Goal: Information Seeking & Learning: Learn about a topic

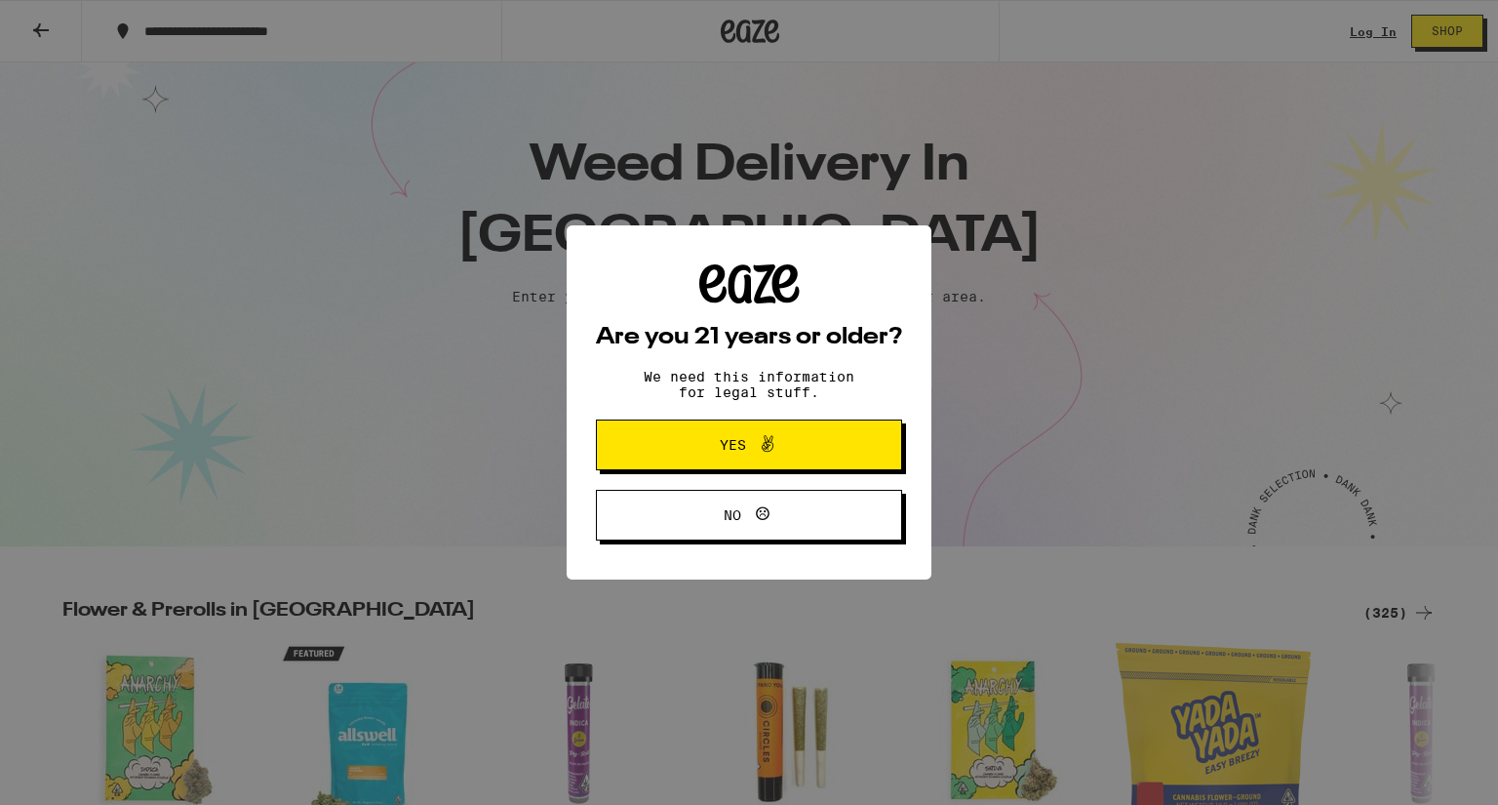
click at [790, 440] on span "Yes" at bounding box center [749, 444] width 148 height 25
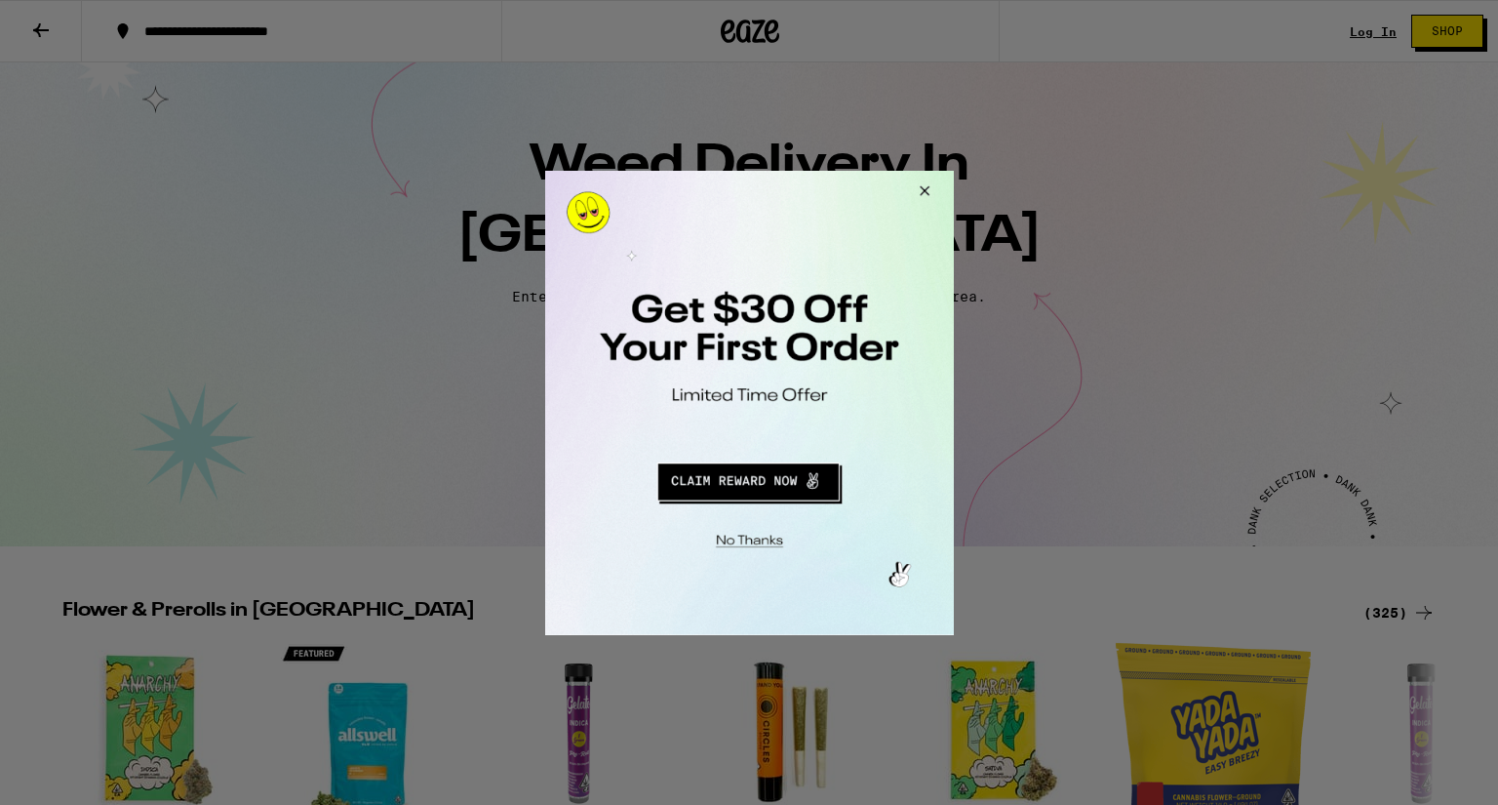
click at [926, 194] on button "Close Modal" at bounding box center [920, 193] width 53 height 47
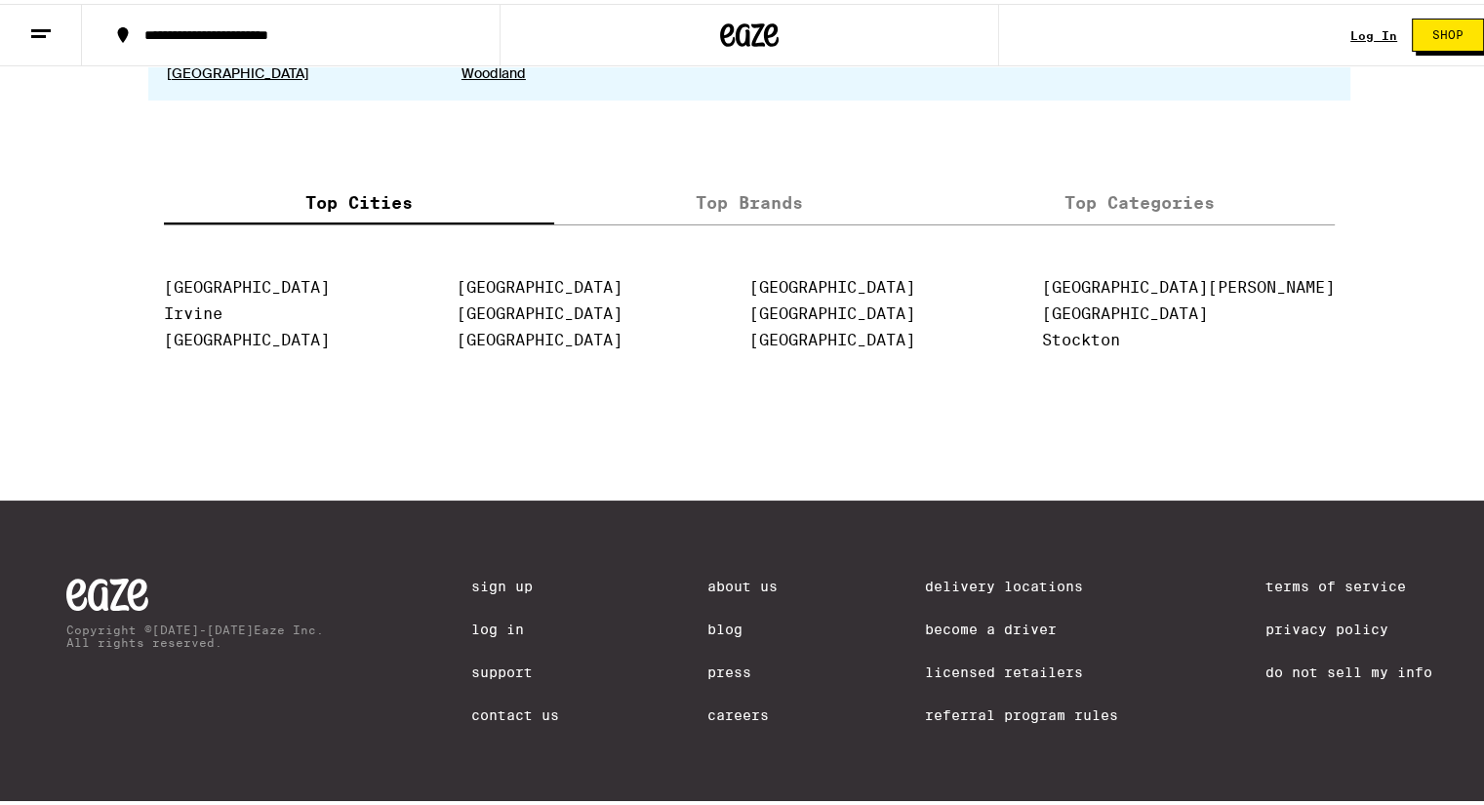
click at [749, 192] on label "Top Brands" at bounding box center [749, 199] width 390 height 42
click at [0, 0] on input "Top Brands" at bounding box center [0, 0] width 0 height 0
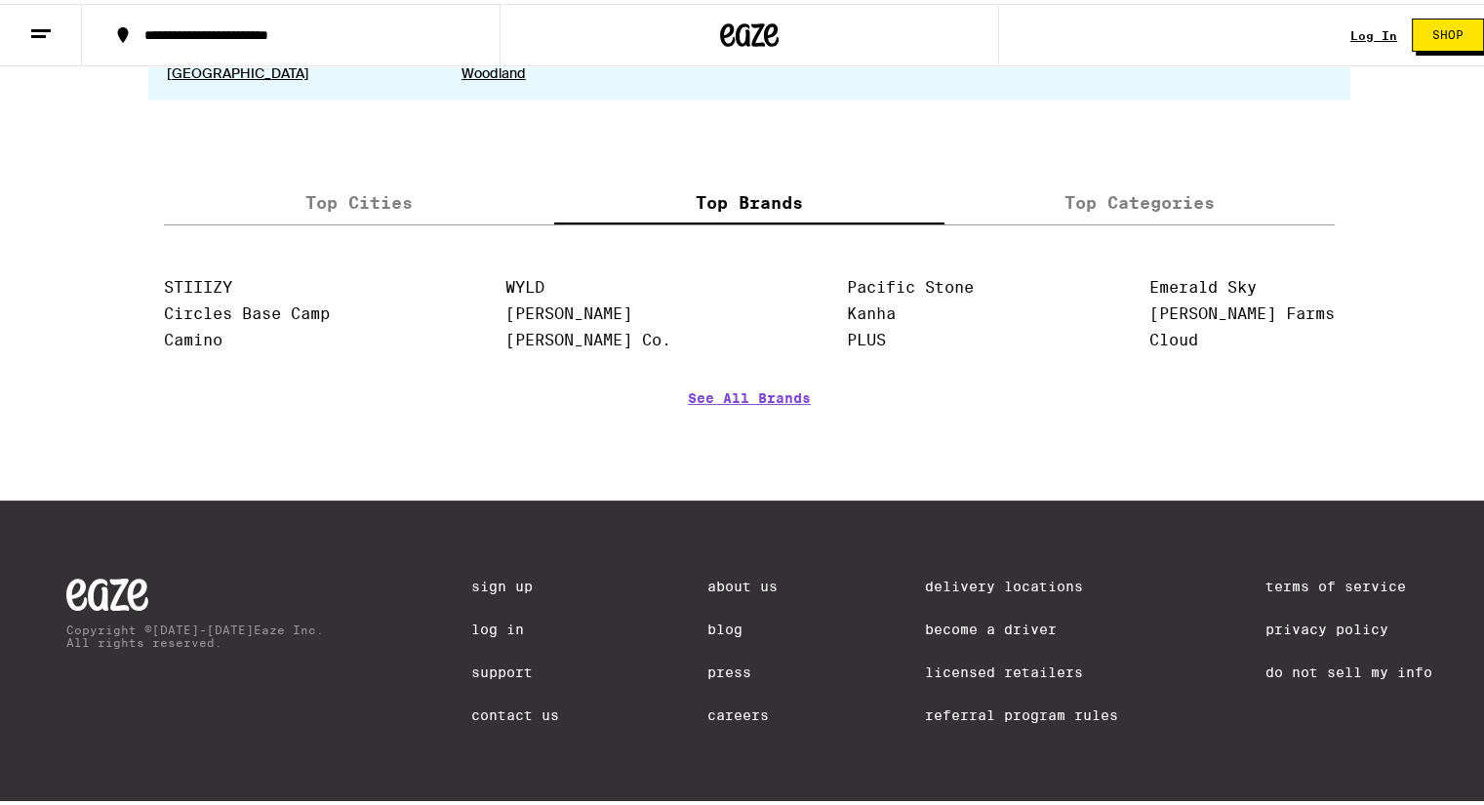
click at [1076, 180] on label "Top Categories" at bounding box center [1139, 199] width 390 height 42
click at [0, 0] on input "Top Categories" at bounding box center [0, 0] width 0 height 0
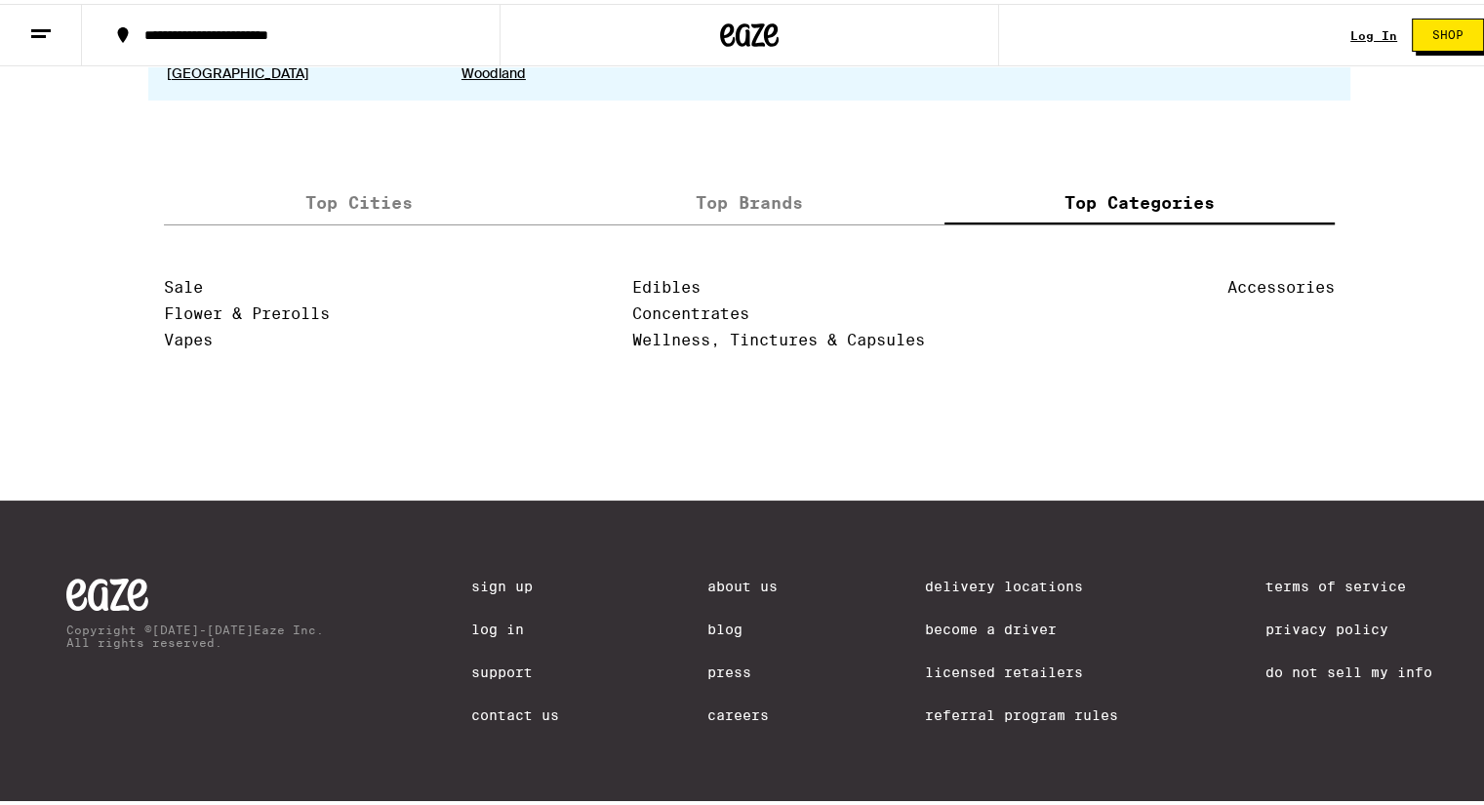
click at [785, 187] on label "Top Brands" at bounding box center [749, 199] width 390 height 42
click at [0, 0] on input "Top Brands" at bounding box center [0, 0] width 0 height 0
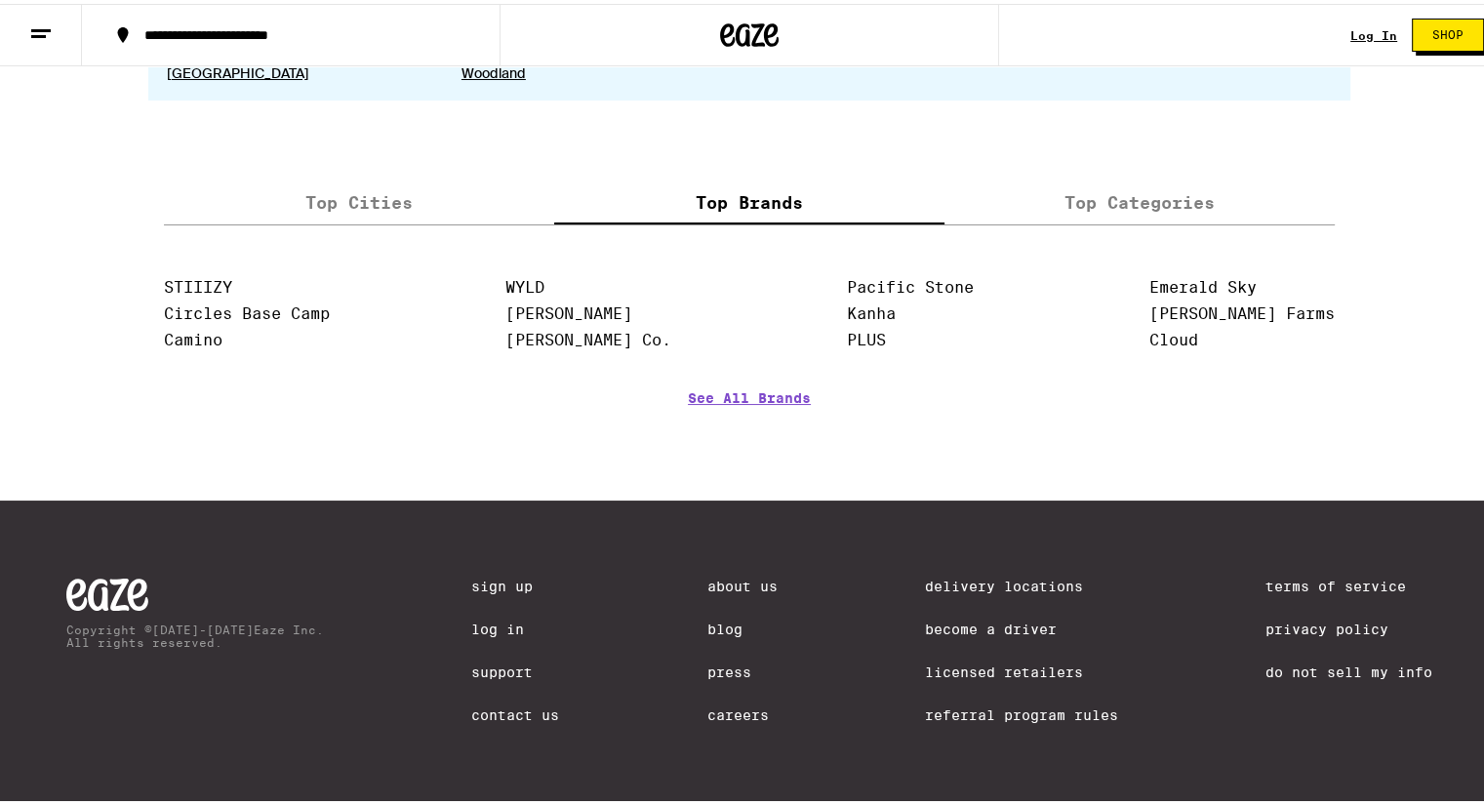
click at [414, 188] on label "Top Cities" at bounding box center [359, 199] width 390 height 42
click at [0, 0] on input "Top Cities" at bounding box center [0, 0] width 0 height 0
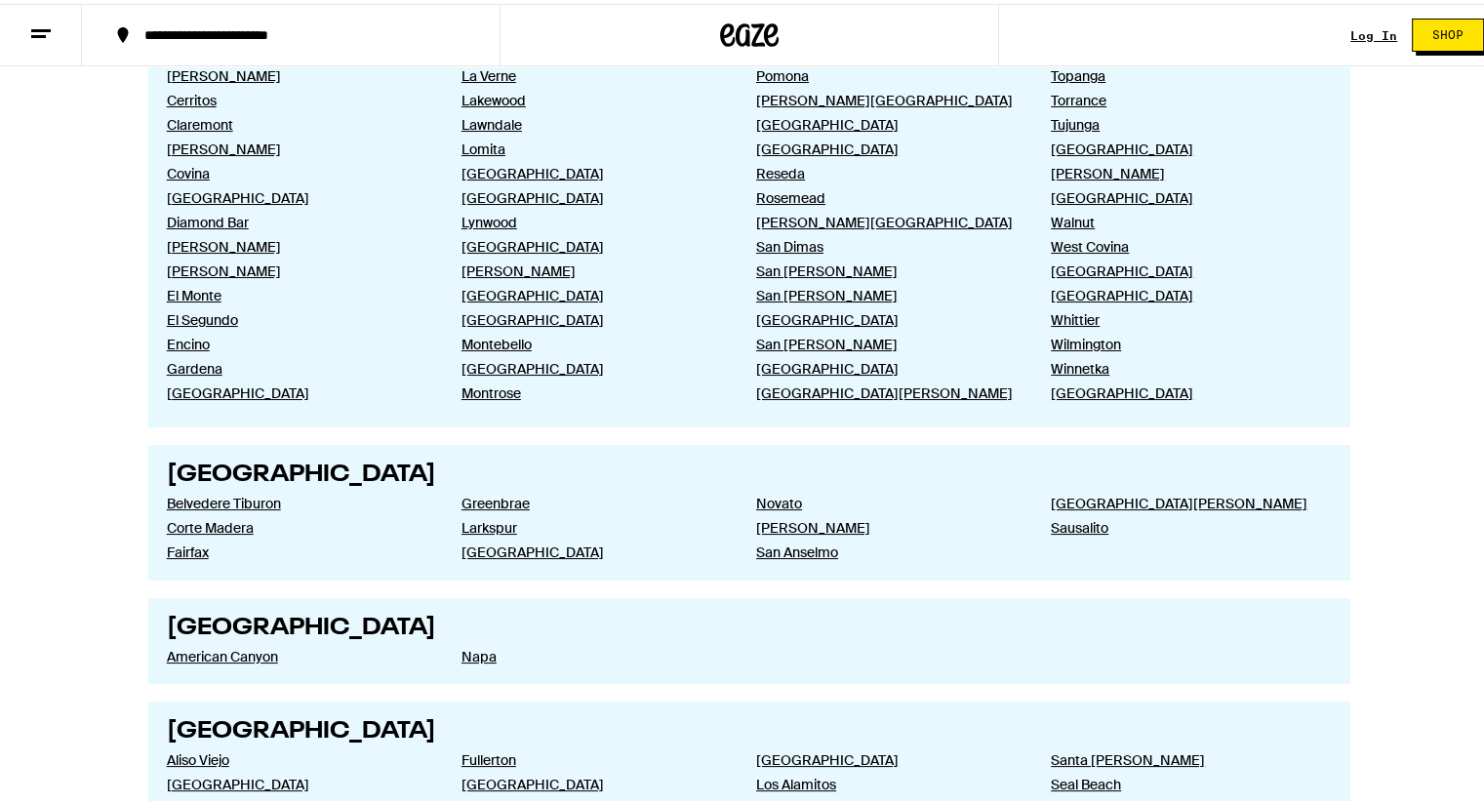
scroll to position [1168, 0]
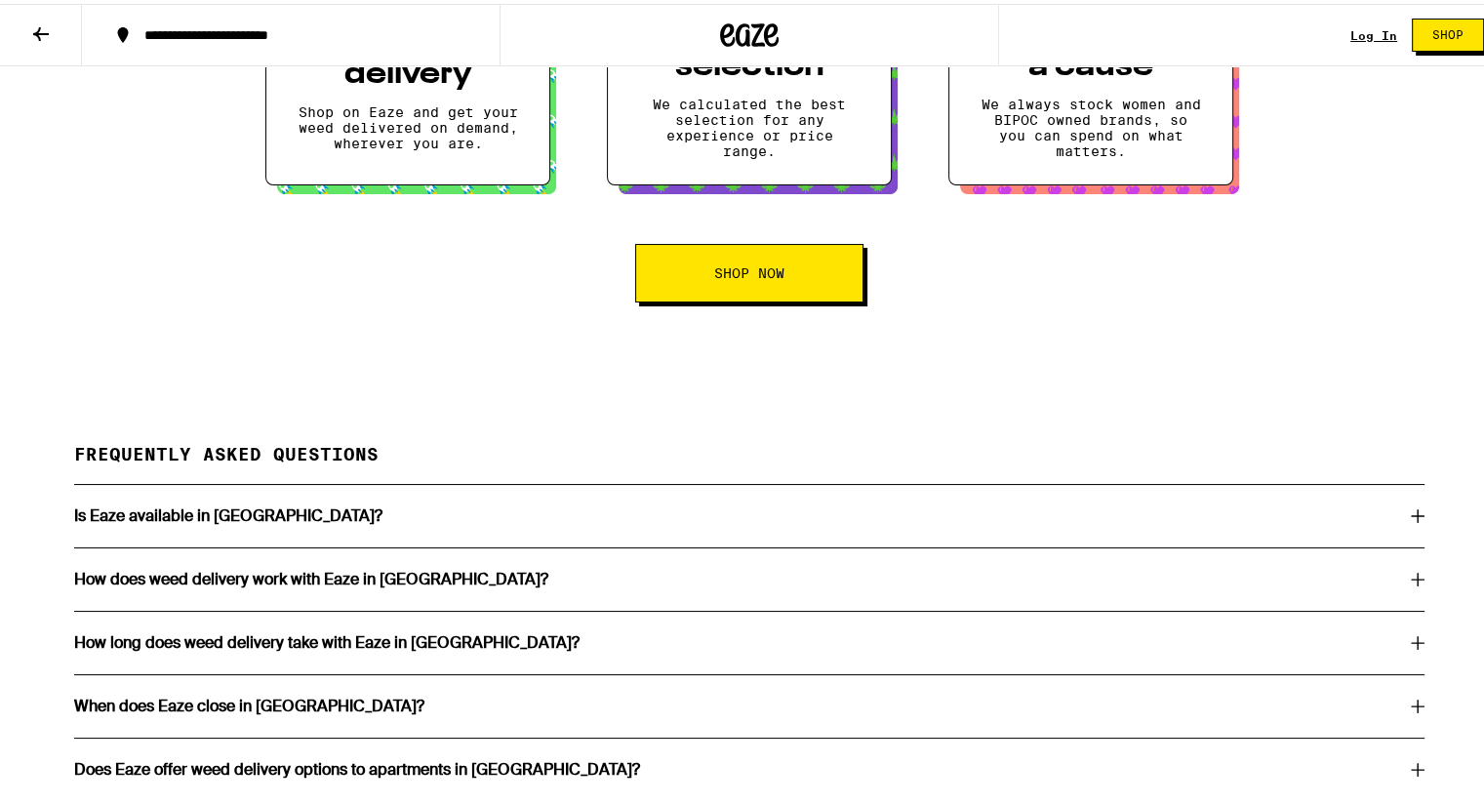
scroll to position [3804, 0]
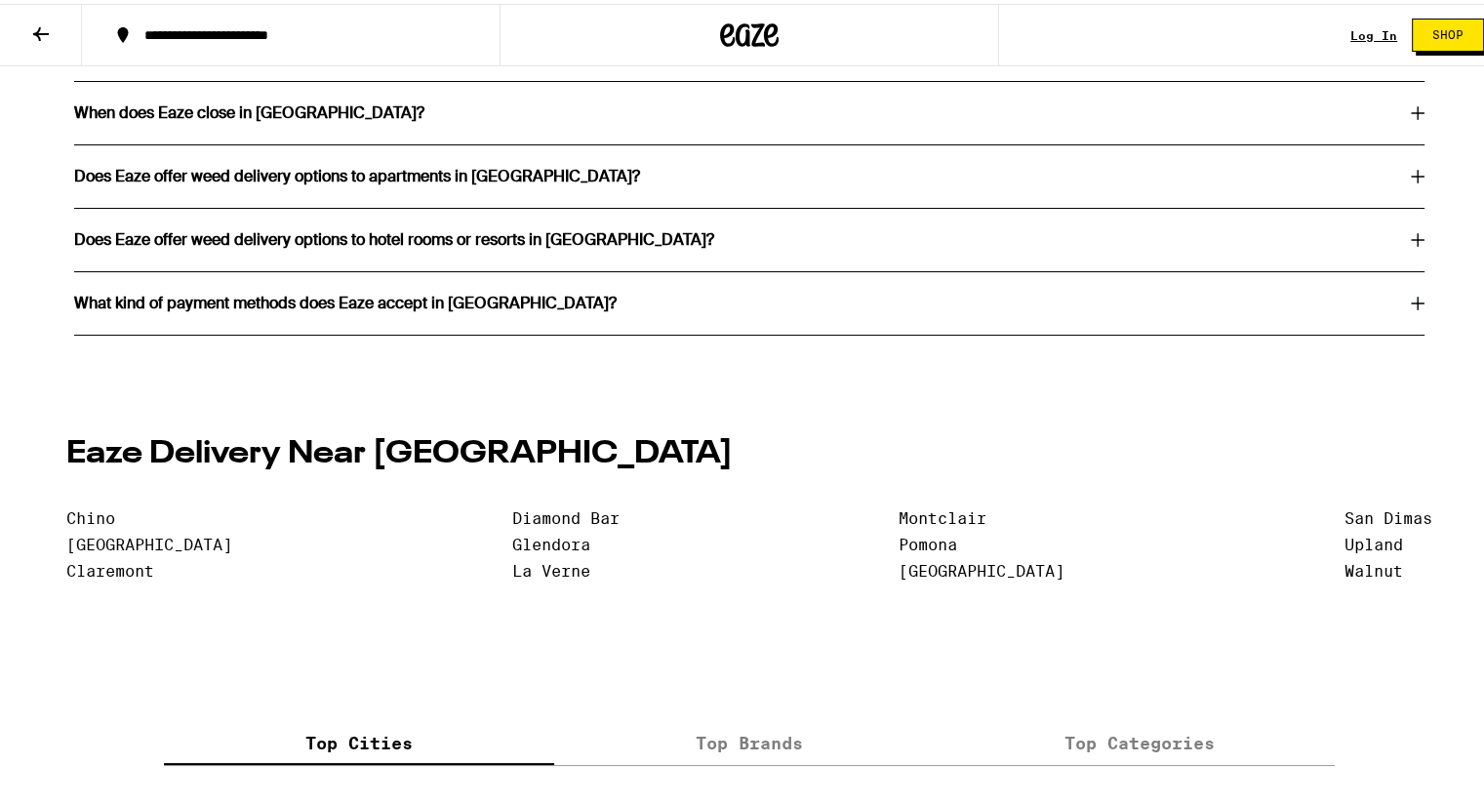
click at [384, 307] on h3 "What kind of payment methods does Eaze accept in [GEOGRAPHIC_DATA]?" at bounding box center [345, 300] width 542 height 16
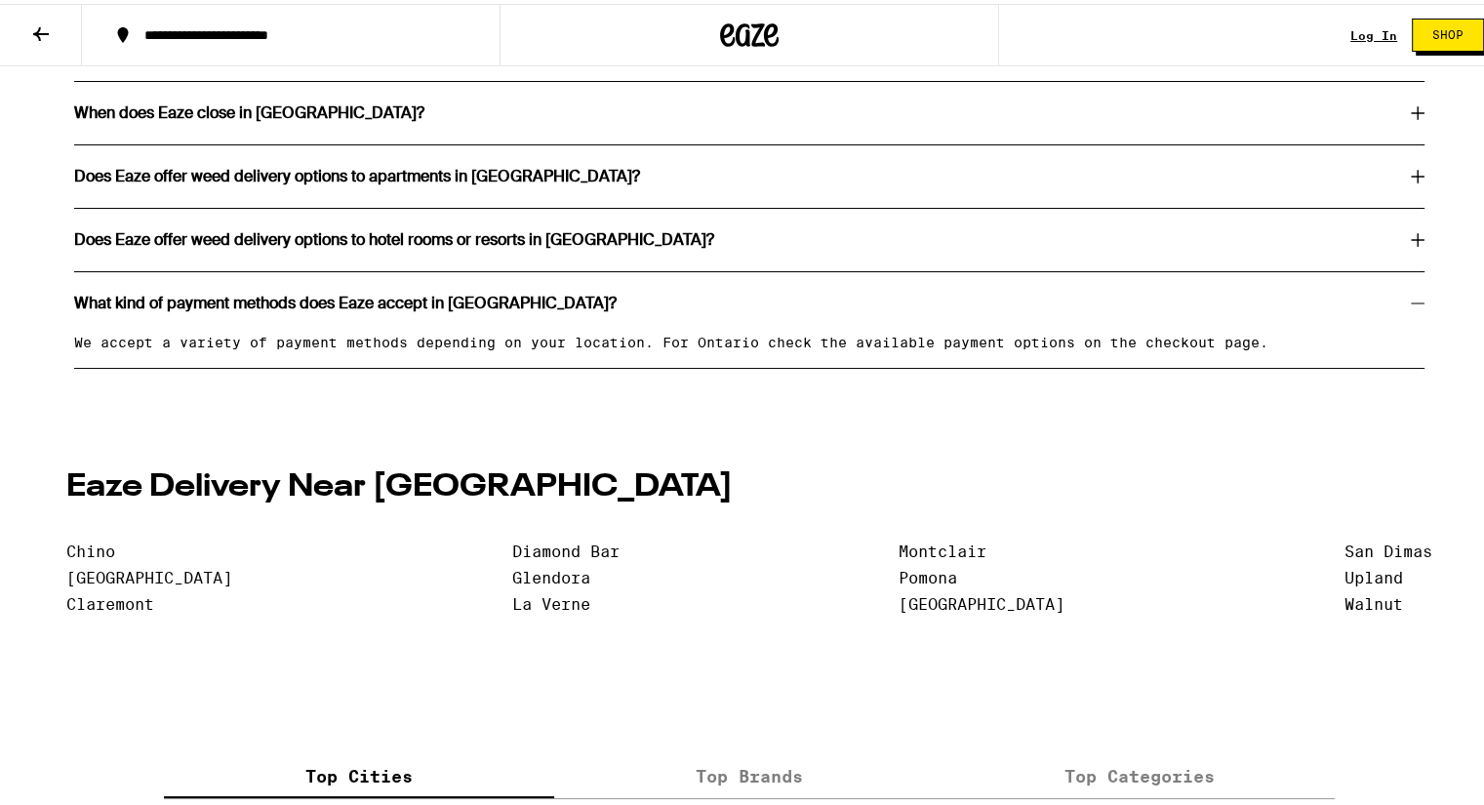
scroll to position [0, 0]
click at [451, 244] on h3 "Does Eaze offer weed delivery options to hotel rooms or resorts in [GEOGRAPHIC_…" at bounding box center [394, 236] width 640 height 16
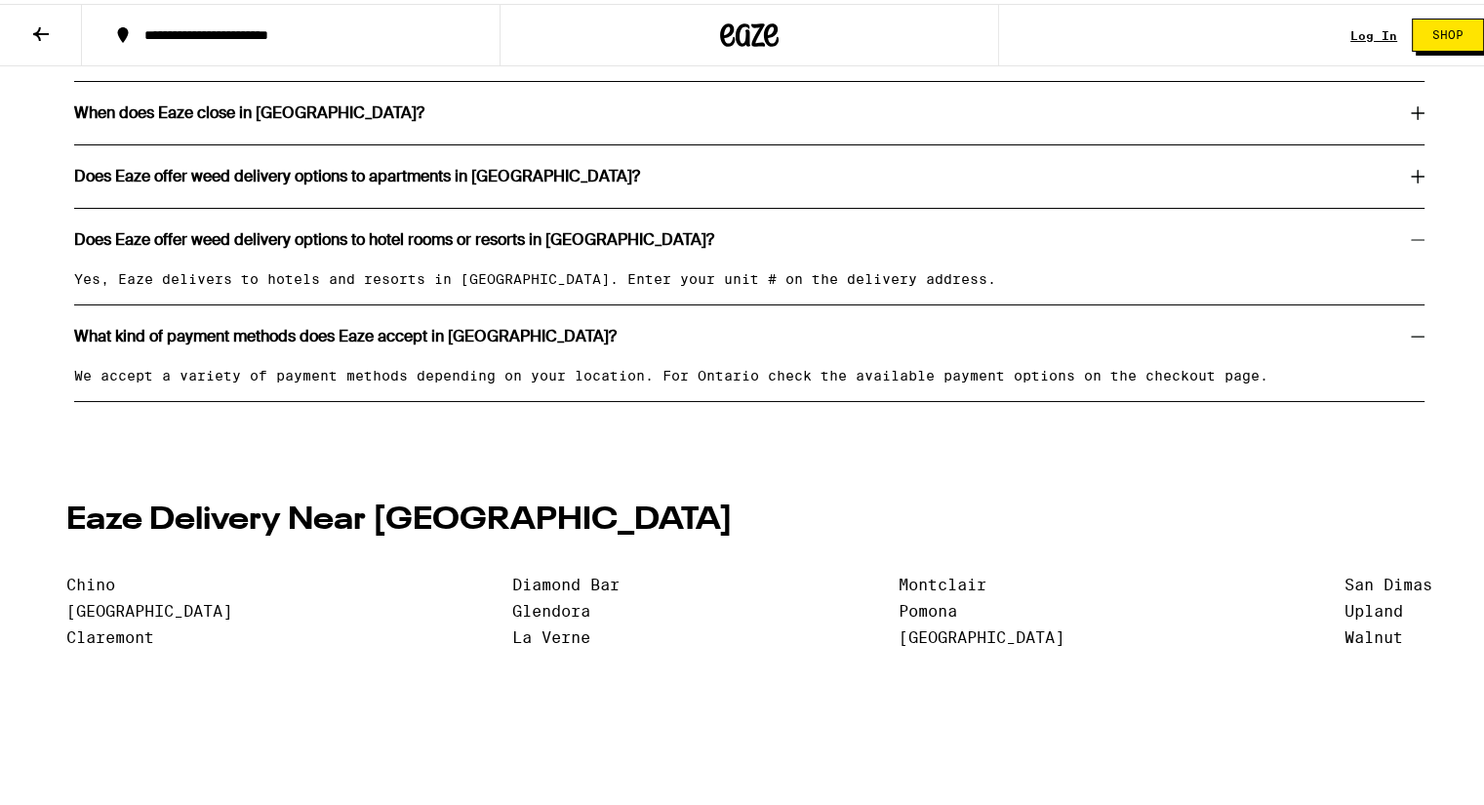
click at [437, 180] on h3 "Does Eaze offer weed delivery options to apartments in [GEOGRAPHIC_DATA]?" at bounding box center [357, 173] width 566 height 16
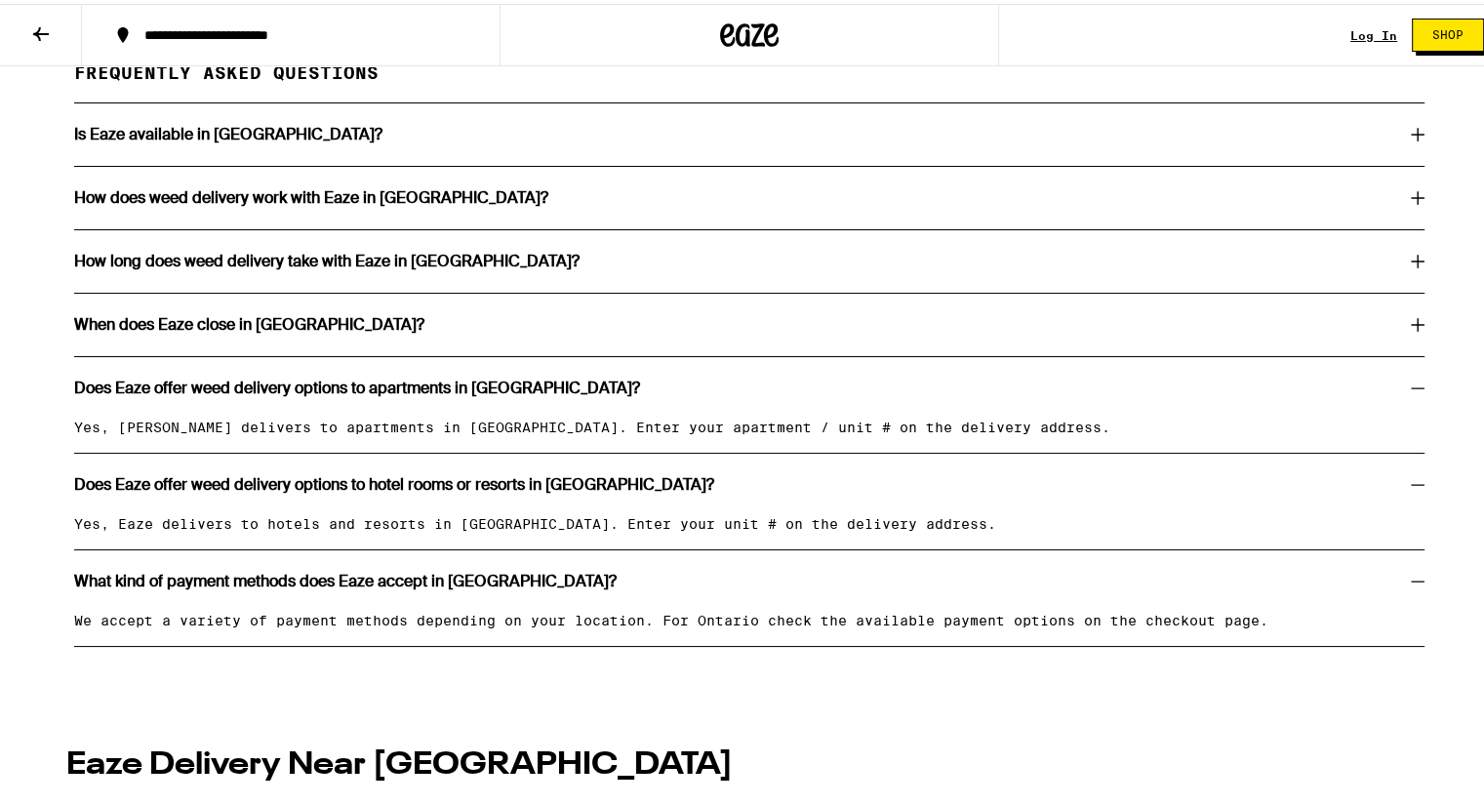
scroll to position [3511, 0]
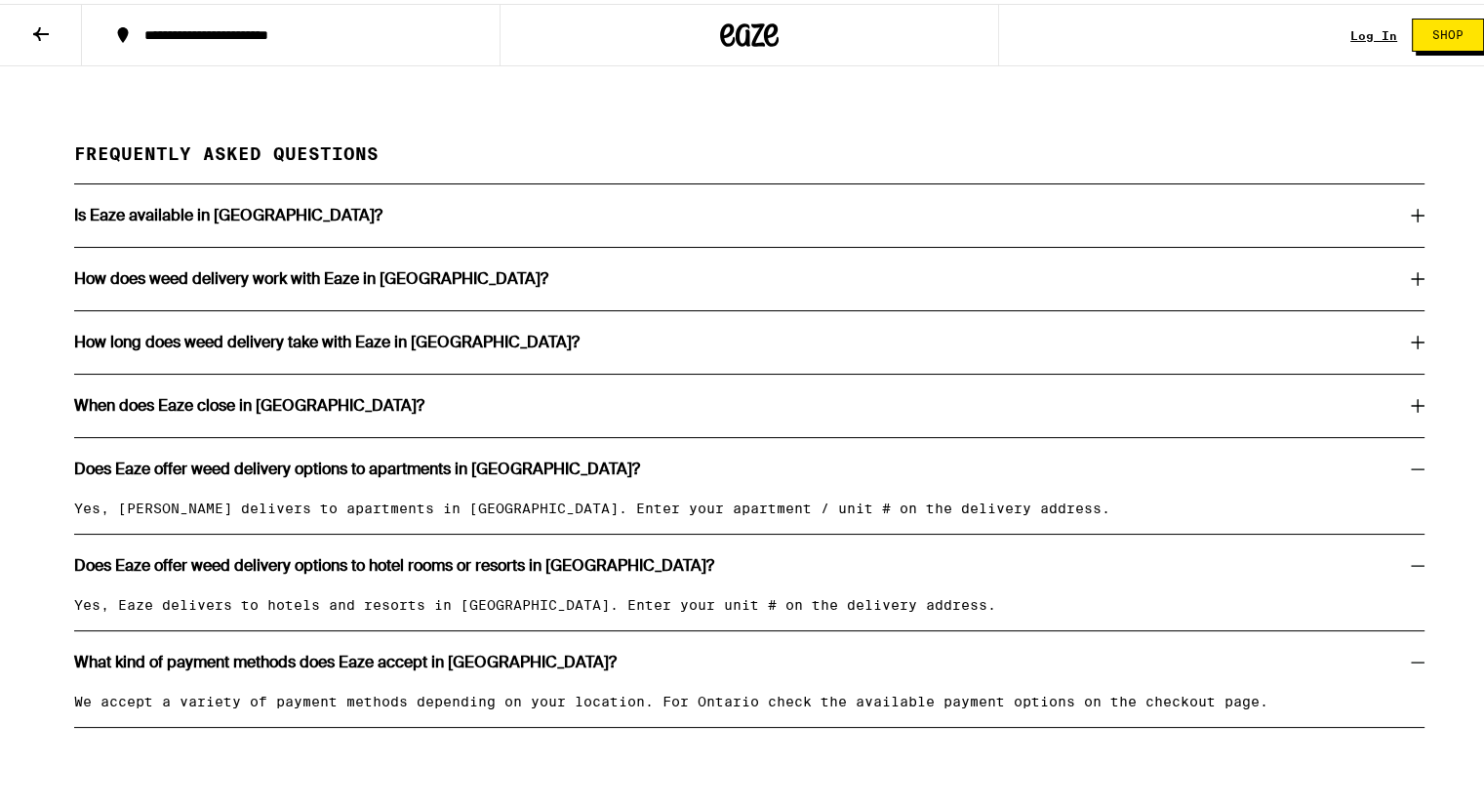
click at [365, 219] on div "Is Eaze available in [GEOGRAPHIC_DATA]?" at bounding box center [749, 212] width 1350 height 16
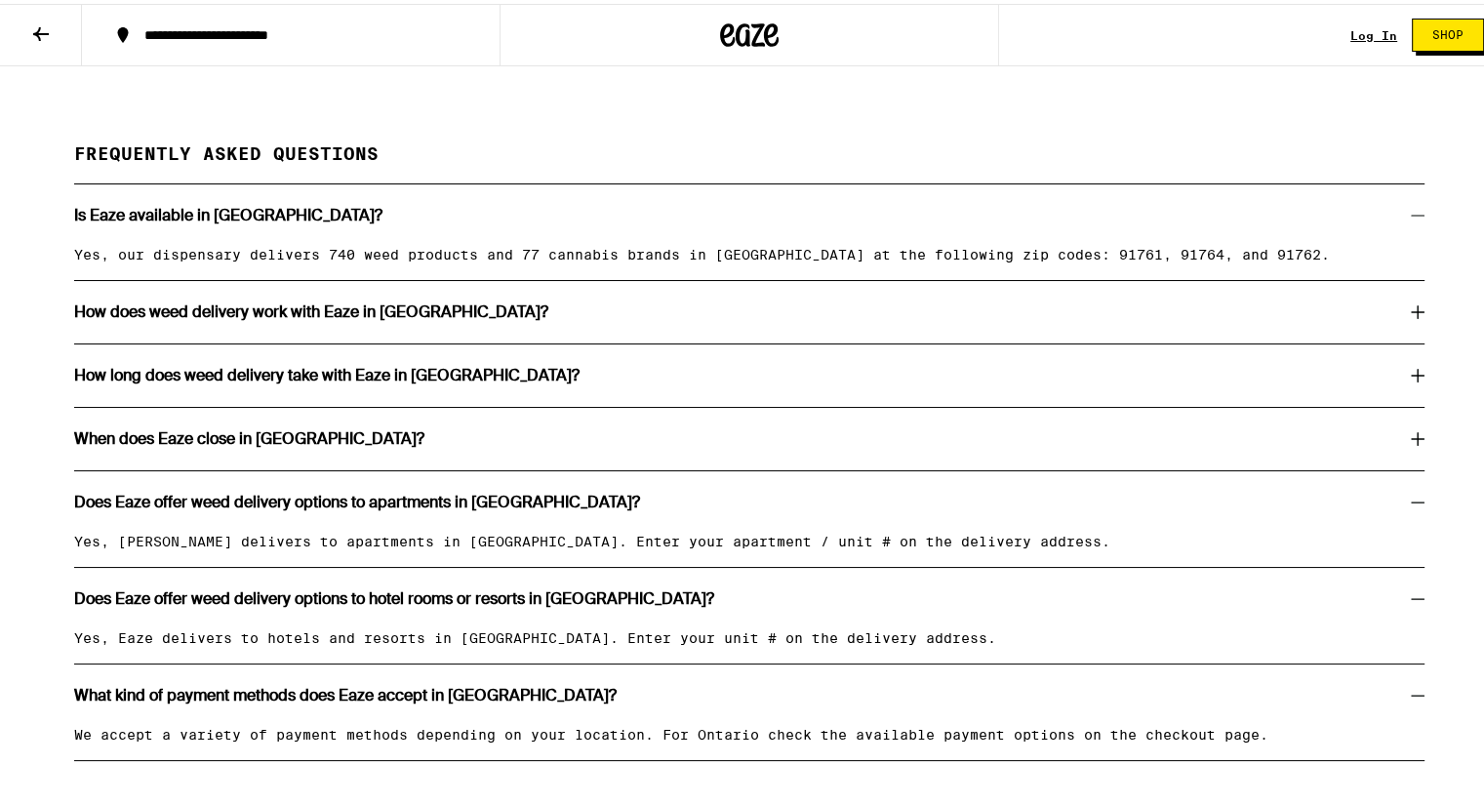
click at [366, 316] on h3 "How does weed delivery work with Eaze in [GEOGRAPHIC_DATA]?" at bounding box center [311, 308] width 474 height 16
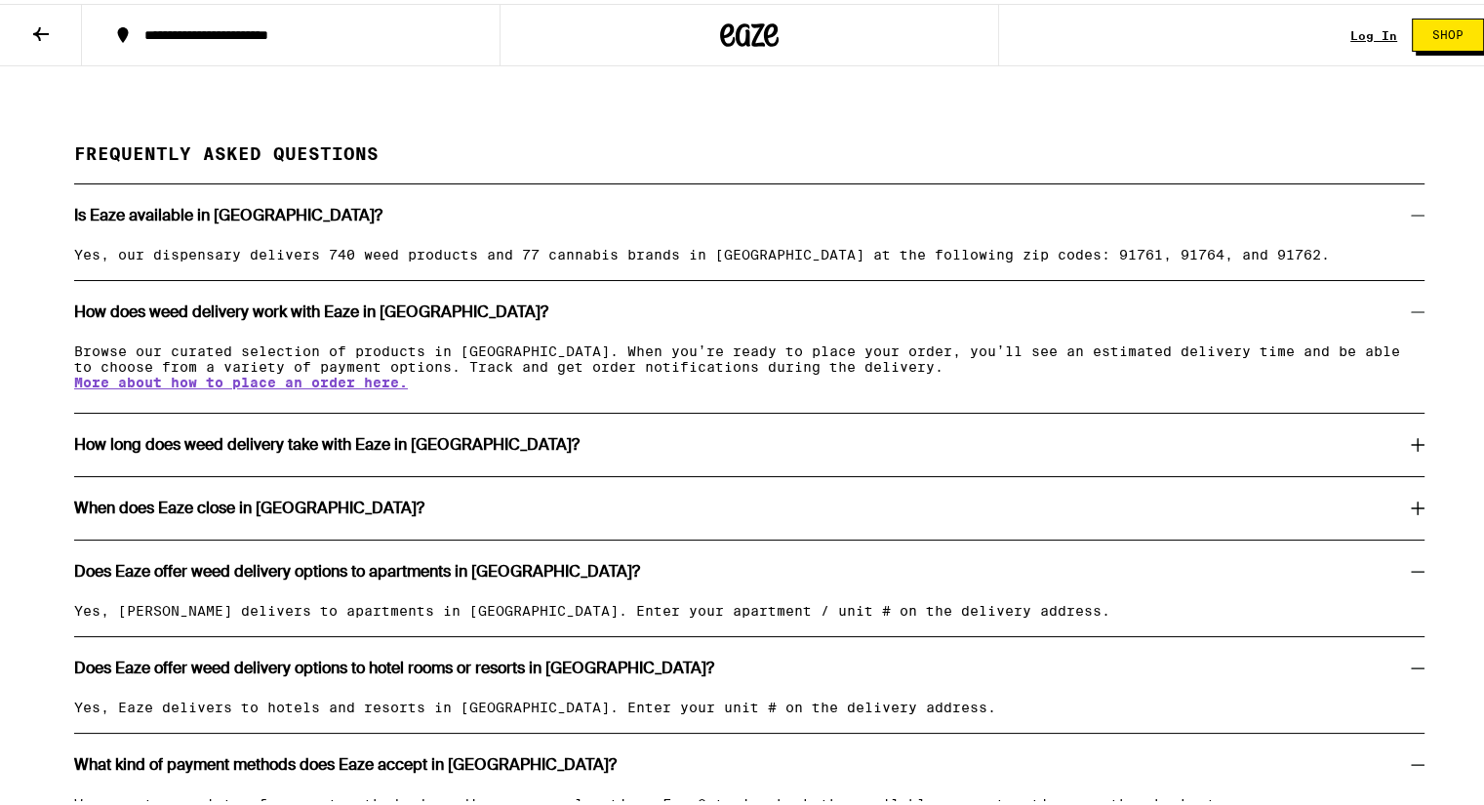
click at [371, 449] on h3 "How long does weed delivery take with Eaze in [GEOGRAPHIC_DATA]?" at bounding box center [326, 441] width 505 height 16
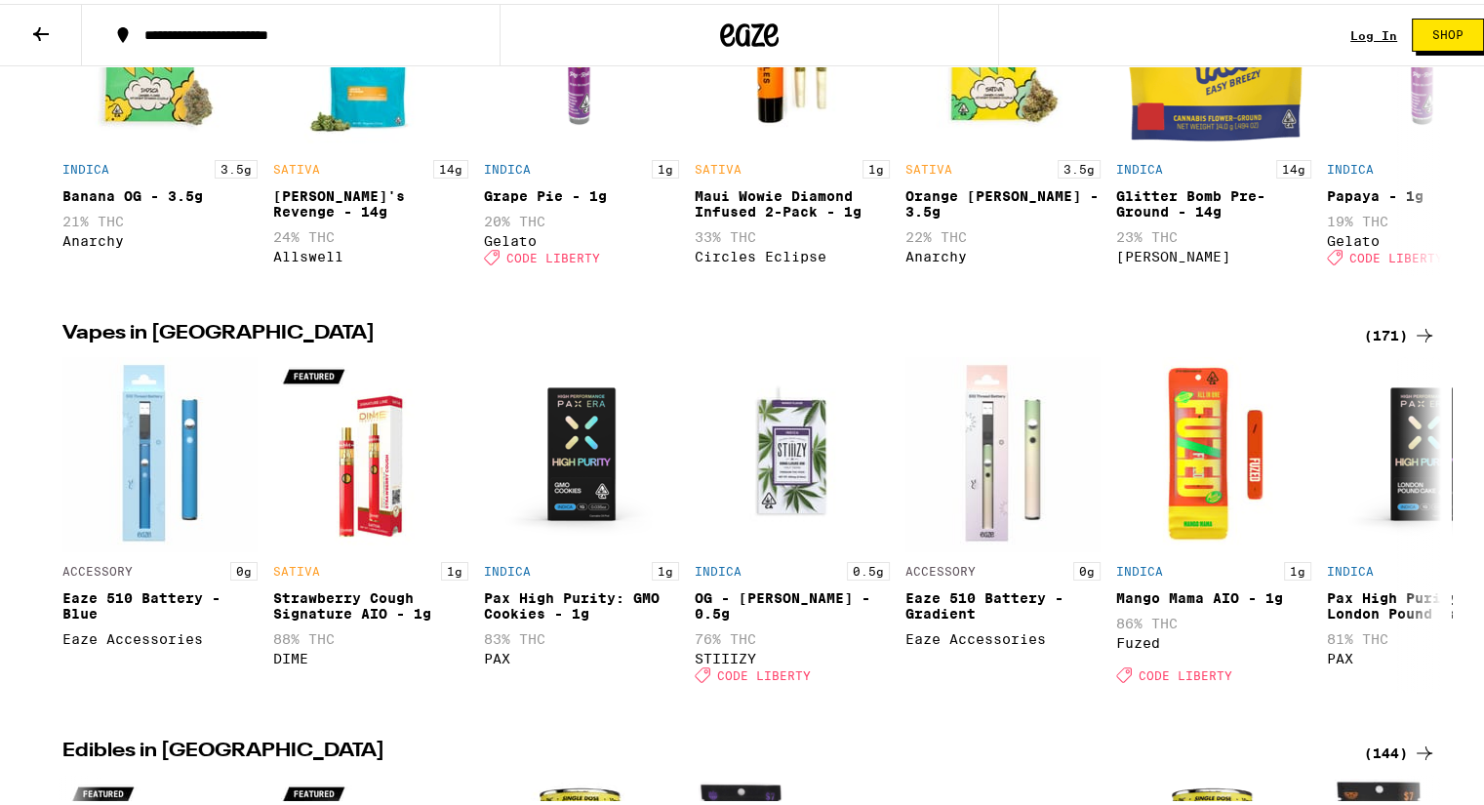
scroll to position [0, 0]
